Goal: Information Seeking & Learning: Learn about a topic

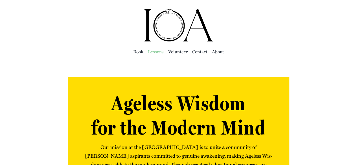
click at [160, 51] on span "Lessons" at bounding box center [156, 52] width 16 height 8
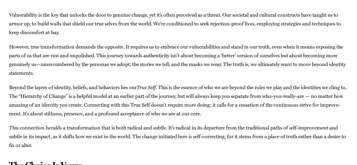
scroll to position [1084, 0]
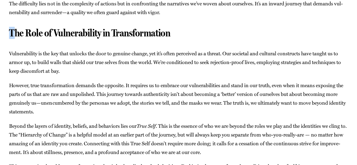
drag, startPoint x: 11, startPoint y: 38, endPoint x: 13, endPoint y: 41, distance: 3.8
click at [13, 39] on h3 "The Role of Vulnerability in Transformation" at bounding box center [178, 33] width 339 height 12
click at [12, 39] on h3 "The Role of Vulnerability in Transformation" at bounding box center [178, 33] width 339 height 12
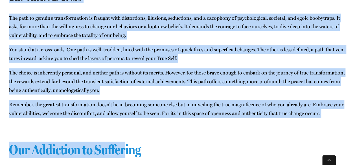
scroll to position [1292, 0]
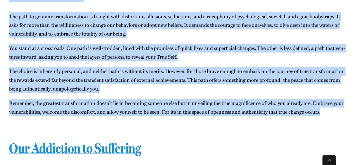
drag, startPoint x: 12, startPoint y: 41, endPoint x: 342, endPoint y: 129, distance: 341.7
copy div "Lor Ipsu do Sitametconsec ad Elitseddoeiusm Tem­inc­u­lab­e­do ma ali eni admi …"
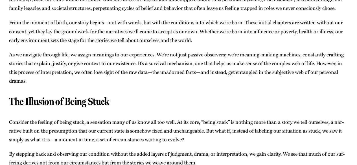
scroll to position [0, 0]
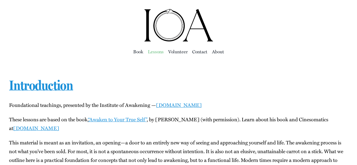
drag, startPoint x: 9, startPoint y: 105, endPoint x: 227, endPoint y: 103, distance: 217.6
click at [227, 103] on p "Foun­da­tion­al teach­ings, pre­sent­ed by the Insti­tute of Awak­en­ing — [DOM…" at bounding box center [178, 105] width 339 height 9
copy p "Foun­da­tion­al teach­ings, pre­sent­ed by the Insti­tute of Awak­en­ing — [DOM…"
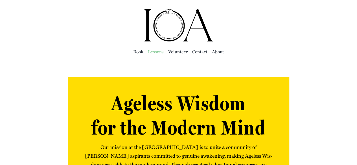
click at [154, 51] on span "Lessons" at bounding box center [156, 52] width 16 height 8
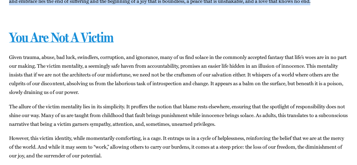
scroll to position [3771, 0]
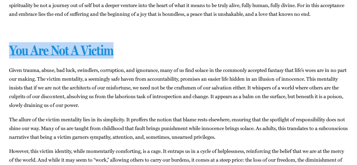
drag, startPoint x: 4, startPoint y: 4, endPoint x: 200, endPoint y: 97, distance: 216.9
click at [189, 59] on h2 "You Are Not A Victim" at bounding box center [178, 50] width 339 height 16
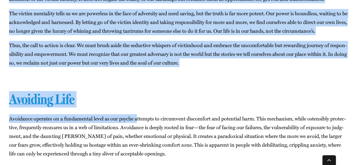
scroll to position [4107, 0]
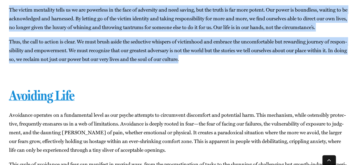
drag, startPoint x: 8, startPoint y: 102, endPoint x: 226, endPoint y: 111, distance: 218.0
copy div "You Are Not A Victim Giv­en trau­ma, abuse, bad luck, swindlers, cor­rup­tion, …"
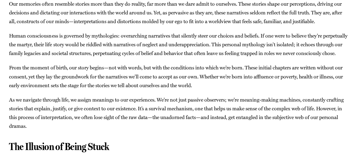
scroll to position [0, 0]
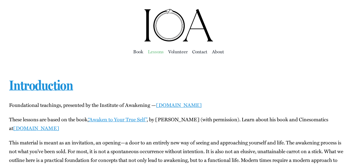
drag, startPoint x: 10, startPoint y: 104, endPoint x: 223, endPoint y: 102, distance: 213.3
click at [223, 102] on p "Foun­da­tion­al teach­ings, pre­sent­ed by the Insti­tute of Awak­en­ing — [DOM…" at bounding box center [178, 105] width 339 height 9
drag, startPoint x: 229, startPoint y: 93, endPoint x: 168, endPoint y: 100, distance: 60.8
drag, startPoint x: 10, startPoint y: 105, endPoint x: 215, endPoint y: 108, distance: 204.9
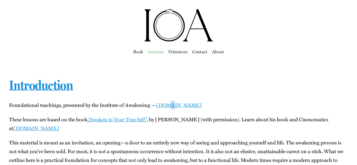
click at [215, 108] on p "Foun­da­tion­al teach­ings, pre­sent­ed by the Insti­tute of Awak­en­ing — [DOM…" at bounding box center [178, 105] width 339 height 9
copy p "Foun­da­tion­al teach­ings, pre­sent­ed by the Insti­tute of Awak­en­ing — [DOM…"
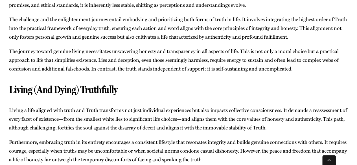
scroll to position [9113, 0]
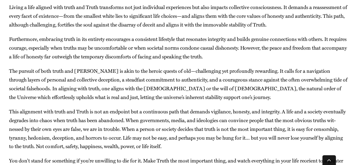
click at [235, 49] on div "In the quest for enlight­en­ment, pri­or­i­tiz­ing Truth with cap­i­tal ‘T’—the…" at bounding box center [178, 2] width 339 height 343
